Goal: Information Seeking & Learning: Learn about a topic

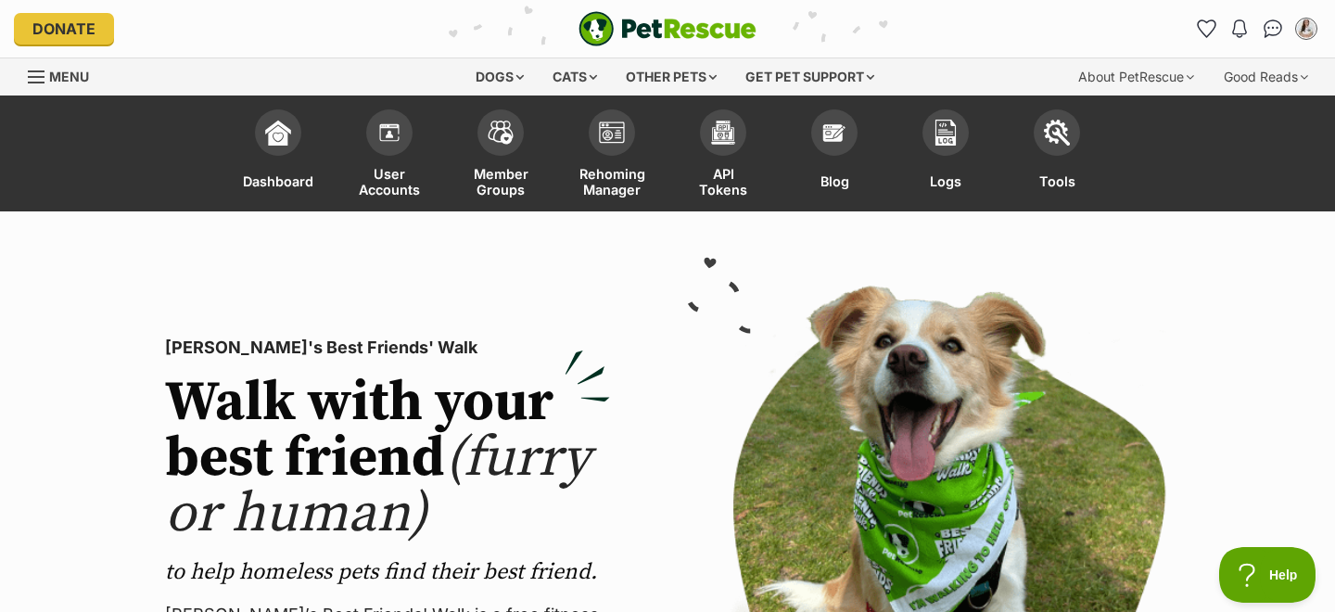
click at [60, 75] on span "Menu" at bounding box center [69, 77] width 40 height 16
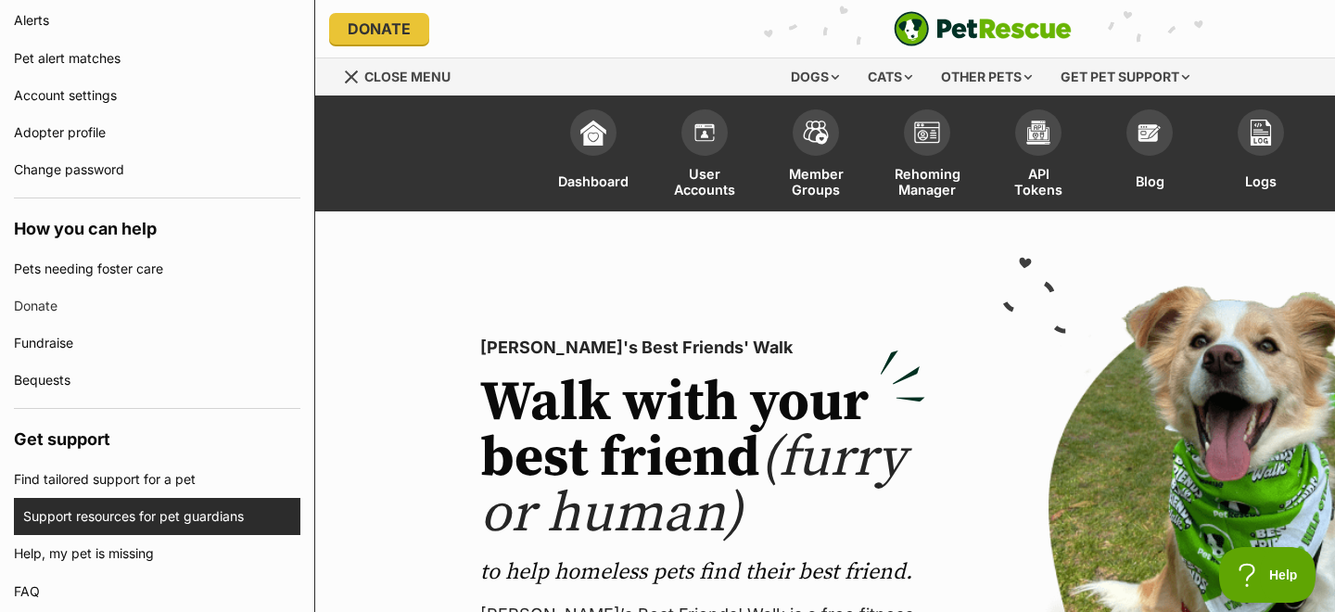
scroll to position [1140, 0]
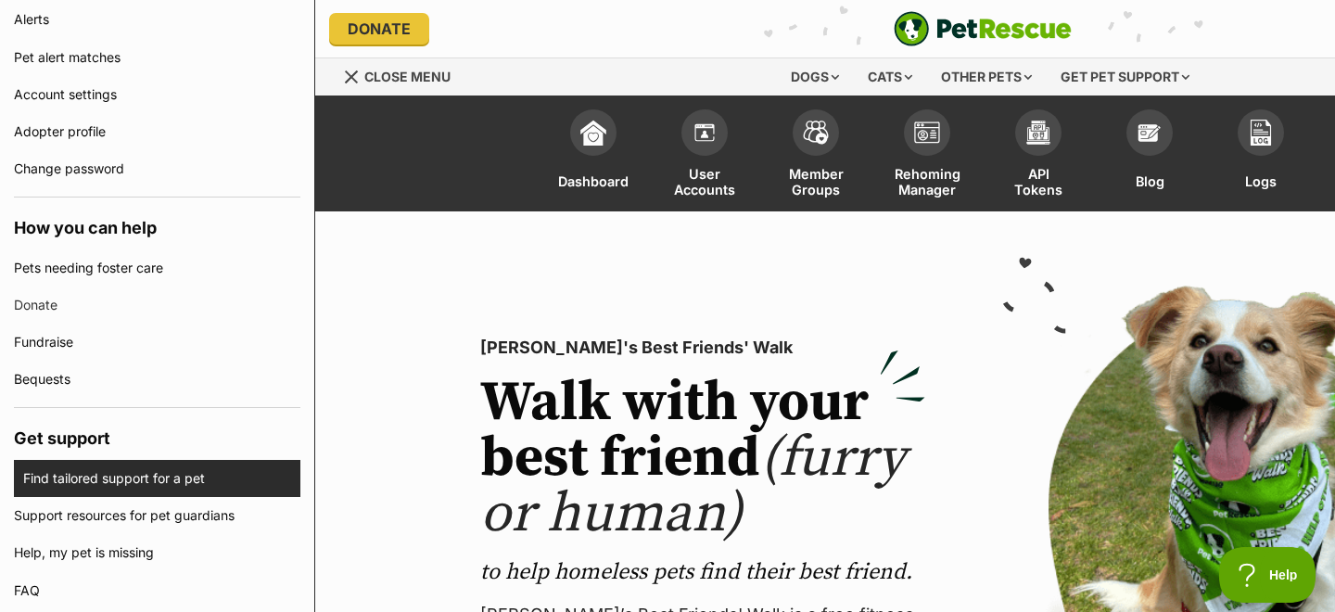
click at [121, 471] on link "Find tailored support for a pet" at bounding box center [161, 478] width 277 height 37
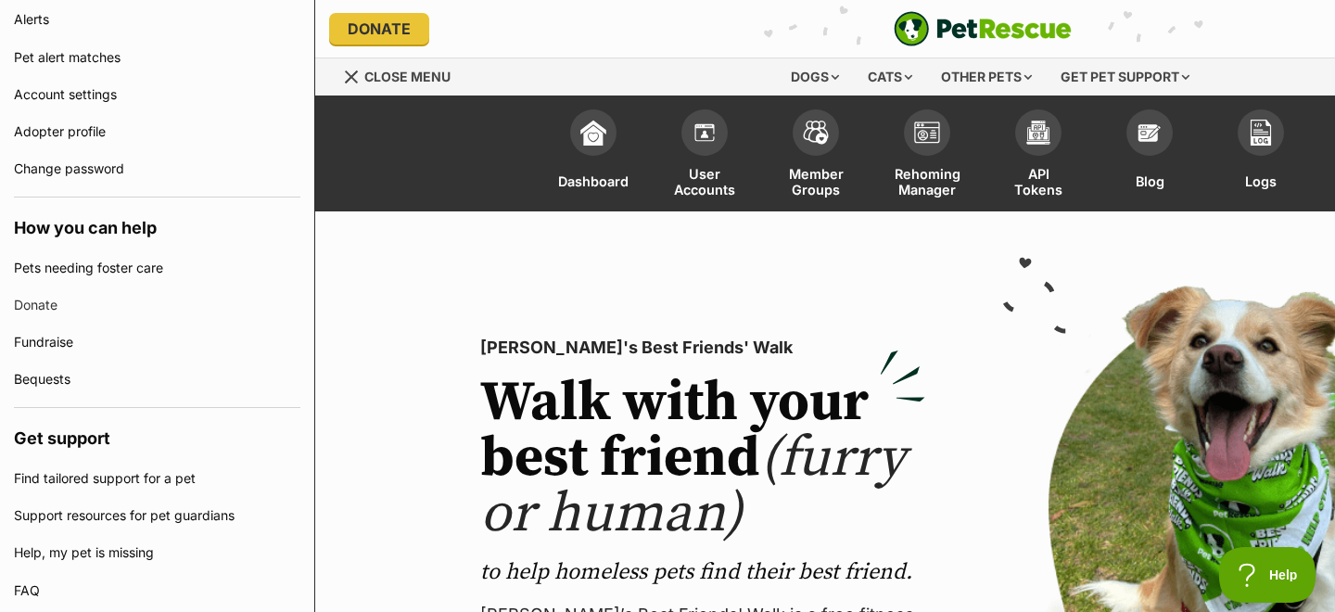
scroll to position [0, 0]
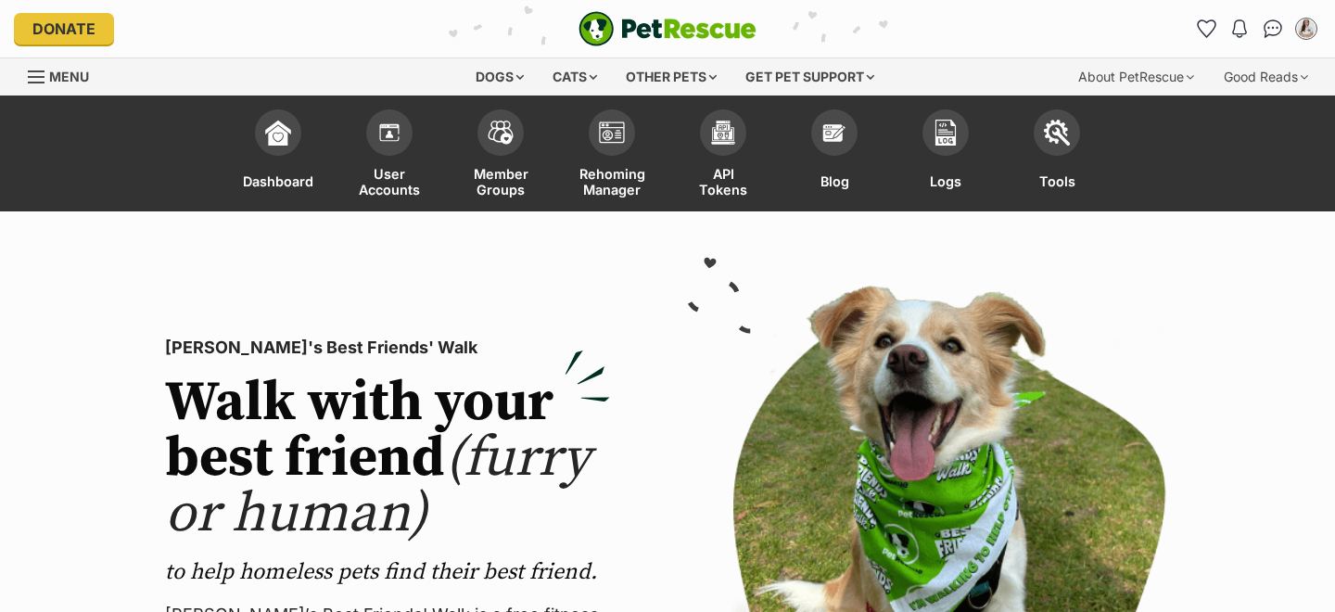
click at [52, 72] on span "Menu" at bounding box center [69, 77] width 40 height 16
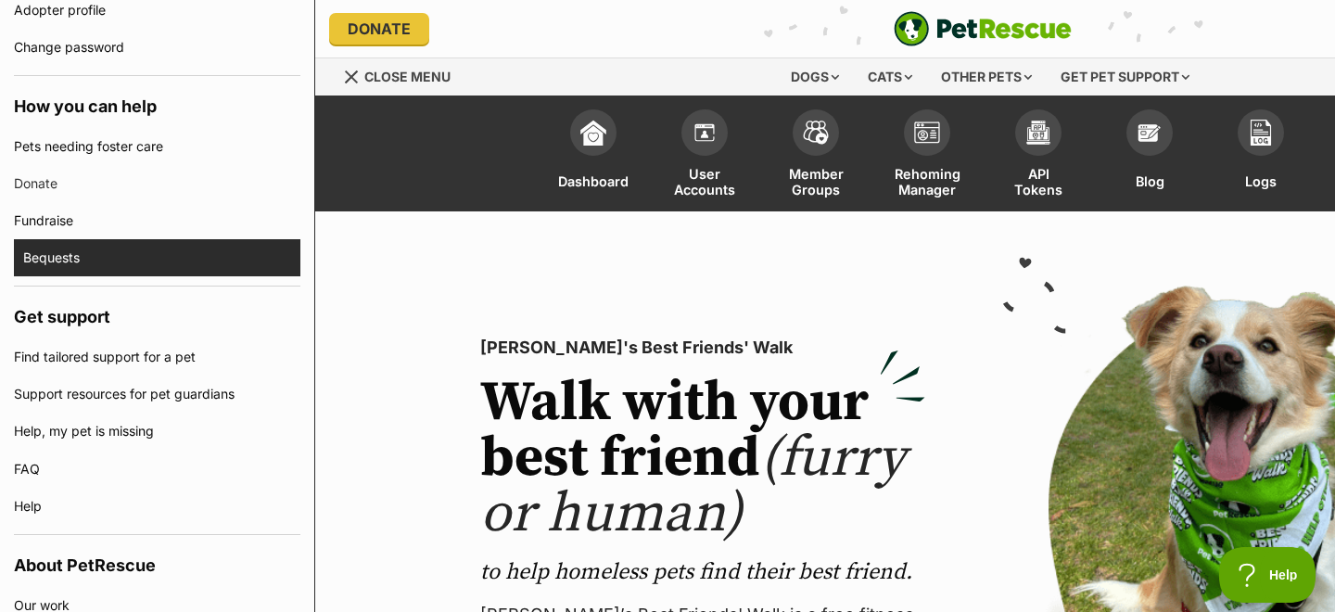
scroll to position [1263, 0]
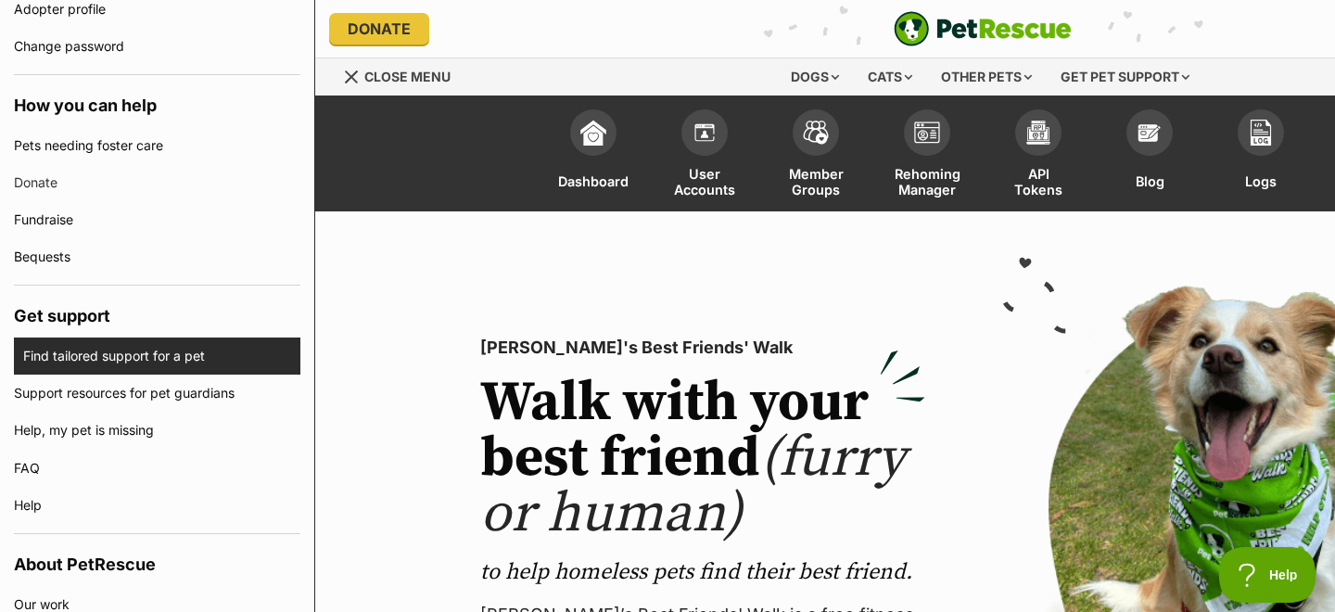
click at [93, 362] on link "Find tailored support for a pet" at bounding box center [161, 355] width 277 height 37
